Goal: Transaction & Acquisition: Obtain resource

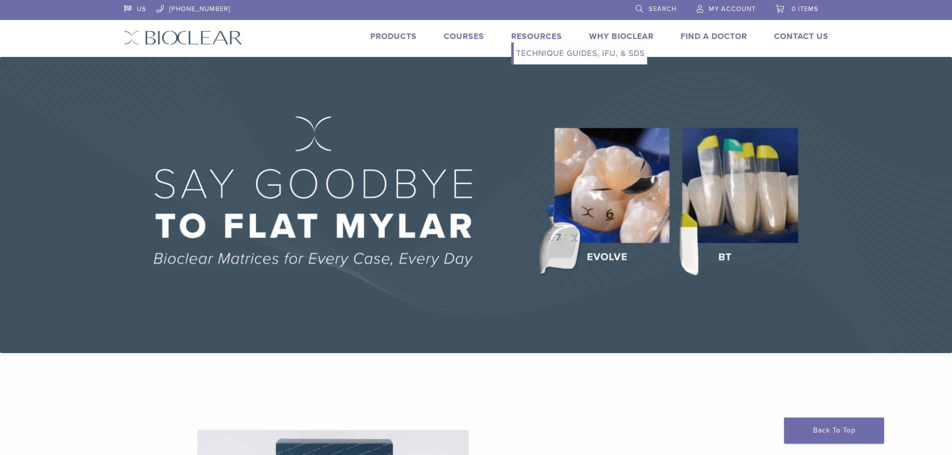
click at [537, 53] on link "Technique Guides, IFU, & SDS" at bounding box center [580, 53] width 133 height 22
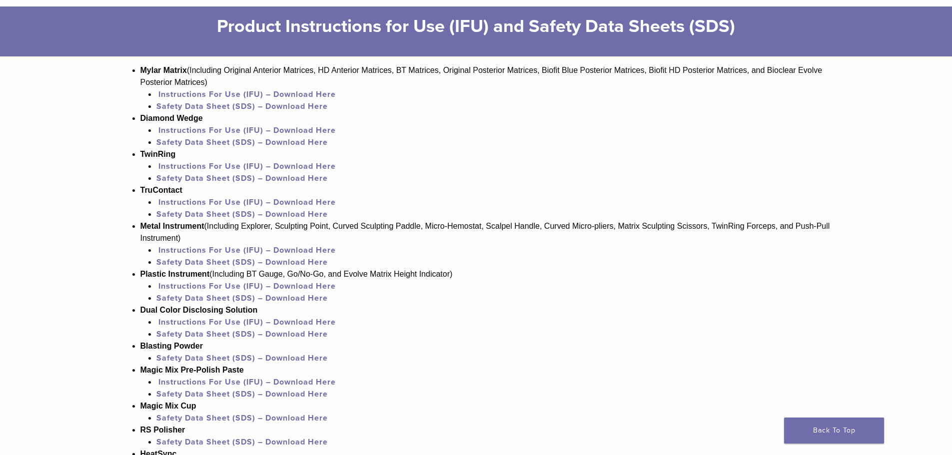
scroll to position [676, 0]
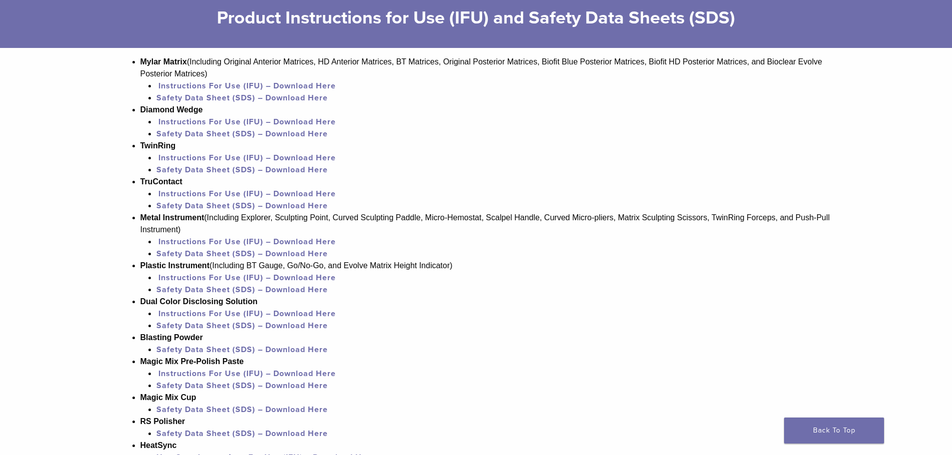
click at [236, 83] on link "Instructions For Use (IFU) – Download Here" at bounding box center [246, 86] width 177 height 10
click at [224, 121] on link "Instructions For Use (IFU) – Download Here" at bounding box center [246, 122] width 177 height 10
click at [292, 192] on link "Instructions For Use (IFU) – Download Here" at bounding box center [246, 194] width 177 height 10
click at [246, 189] on link "Instructions For Use (IFU) – Download Here" at bounding box center [246, 194] width 177 height 10
click at [288, 241] on link "Instructions For Use (IFU) – Download Here" at bounding box center [246, 242] width 177 height 10
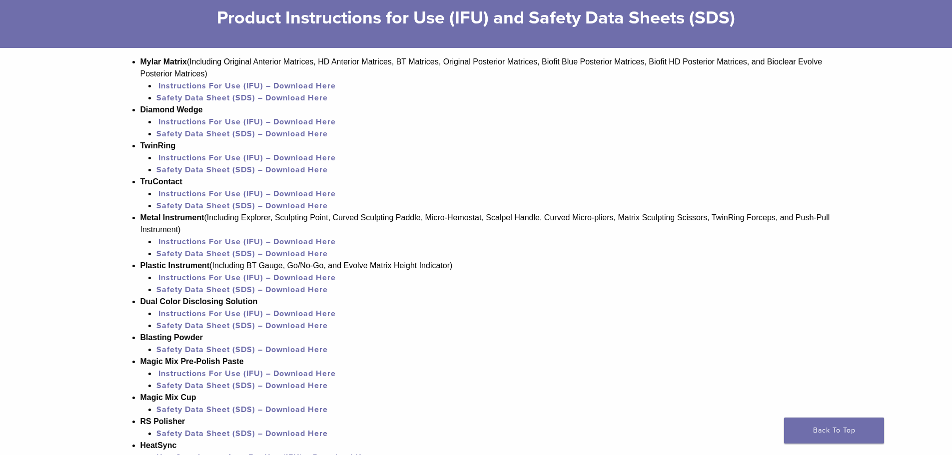
click at [253, 276] on link "Instructions For Use (IFU) – Download Here" at bounding box center [246, 278] width 177 height 10
click at [225, 312] on link "Instructions For Use (IFU) – Download Here" at bounding box center [246, 314] width 177 height 10
